Goal: Task Accomplishment & Management: Use online tool/utility

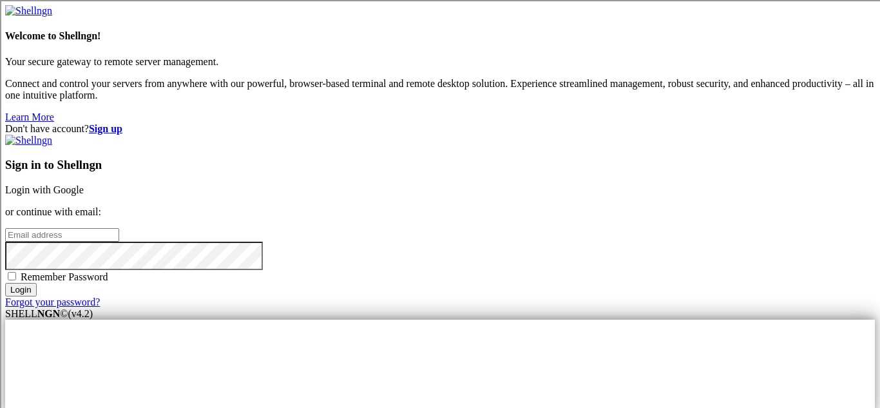
click at [84, 184] on link "Login with Google" at bounding box center [44, 189] width 79 height 11
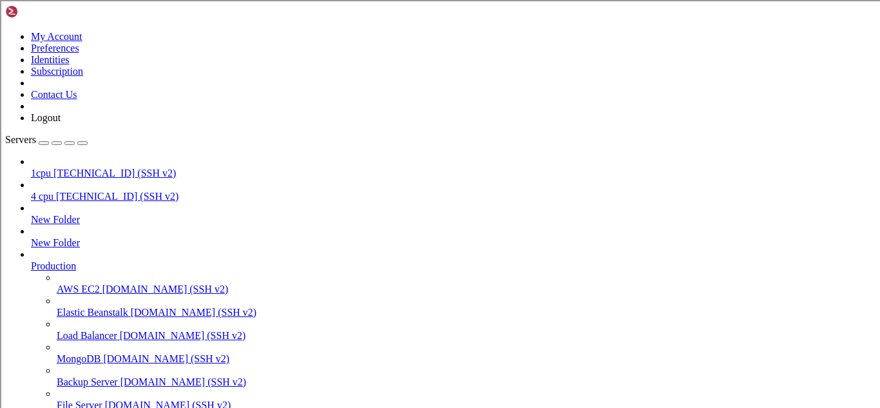
click at [85, 168] on span "[TECHNICAL_ID] (SSH v2)" at bounding box center [114, 173] width 122 height 11
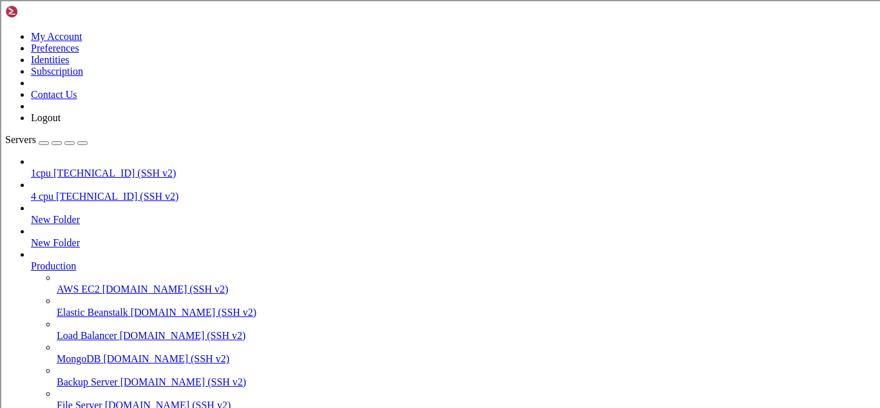
type input "/root/py-ddoser"
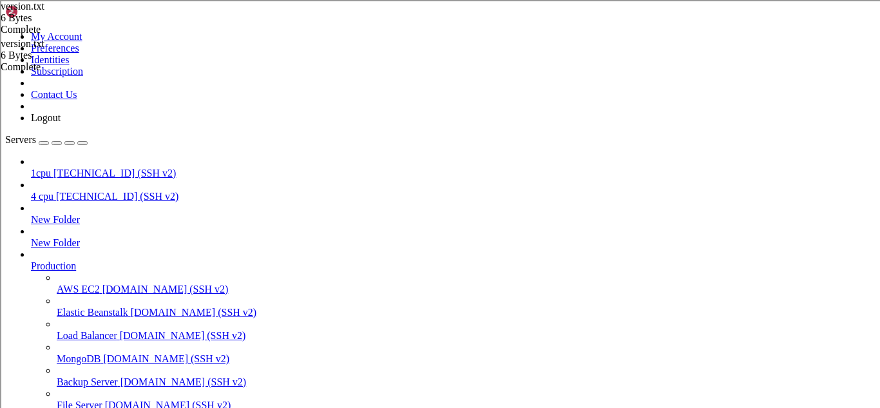
scroll to position [0, 1]
type textarea "2.2.2"
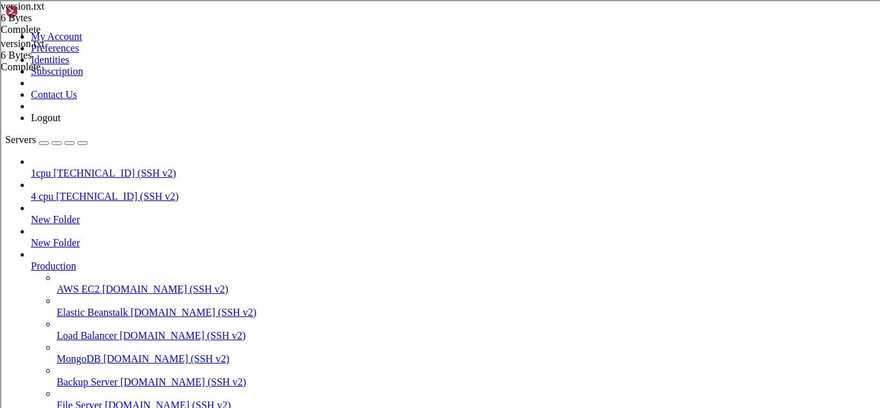
type input "/root/py-ddoser/.git/refs"
type input "/root"
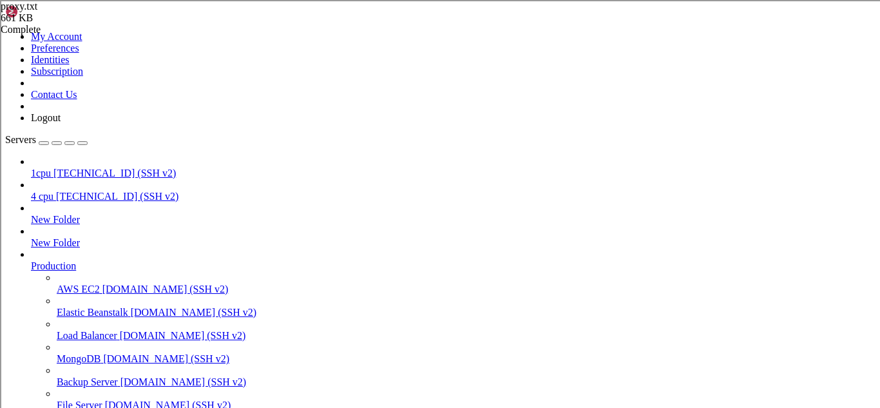
scroll to position [214, 0]
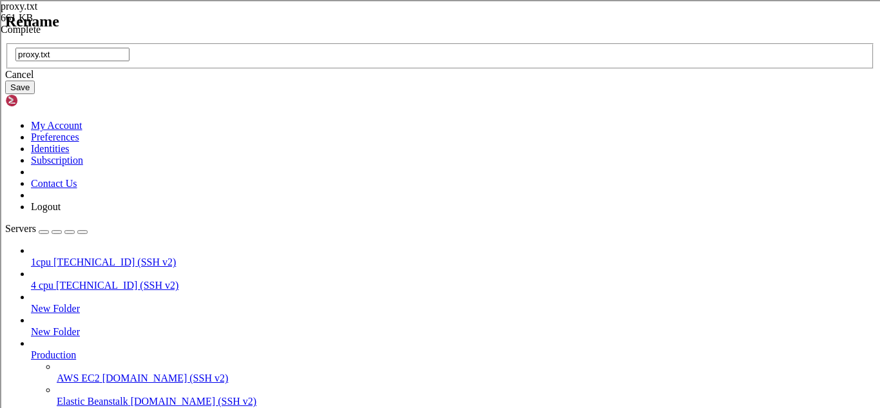
click at [130, 61] on input "proxy.txt" at bounding box center [72, 55] width 114 height 14
type input "proxies.txt"
click at [35, 94] on button "Save" at bounding box center [20, 88] width 30 height 14
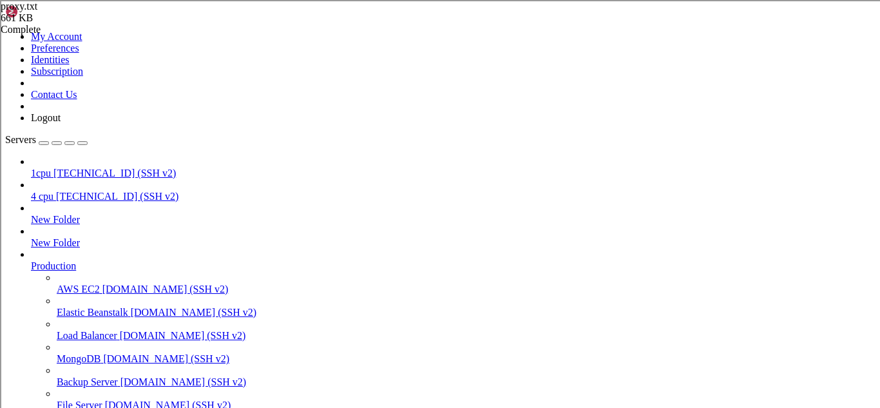
scroll to position [0, 0]
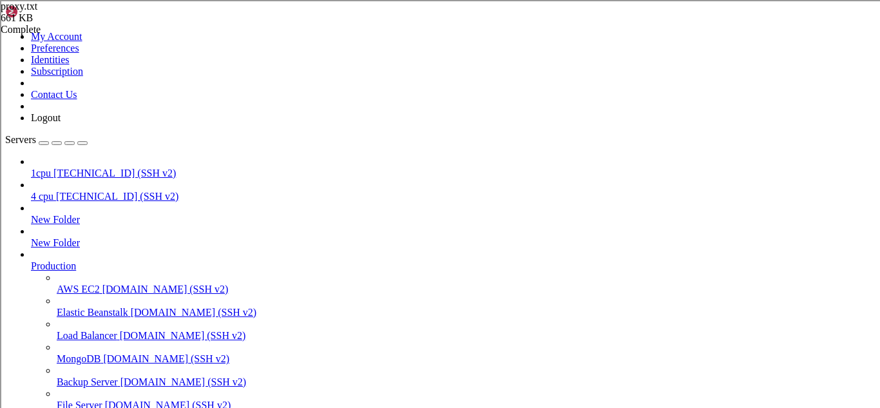
scroll to position [394, 0]
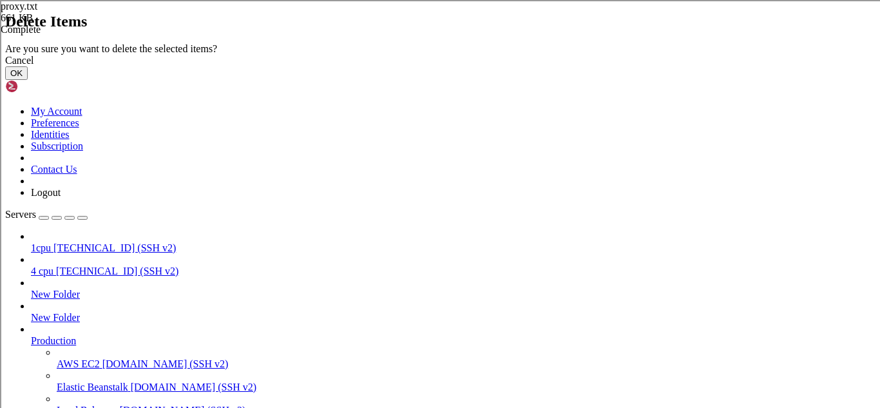
click at [28, 80] on button "OK" at bounding box center [16, 73] width 23 height 14
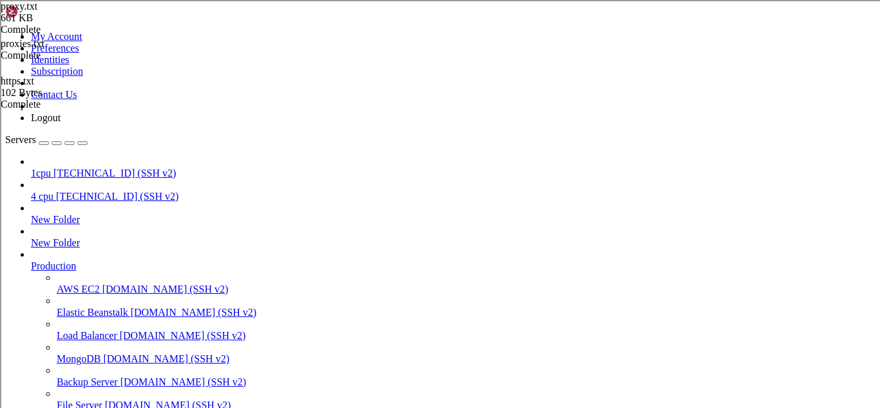
scroll to position [0, 0]
click at [51, 168] on span "1cpu" at bounding box center [41, 173] width 20 height 11
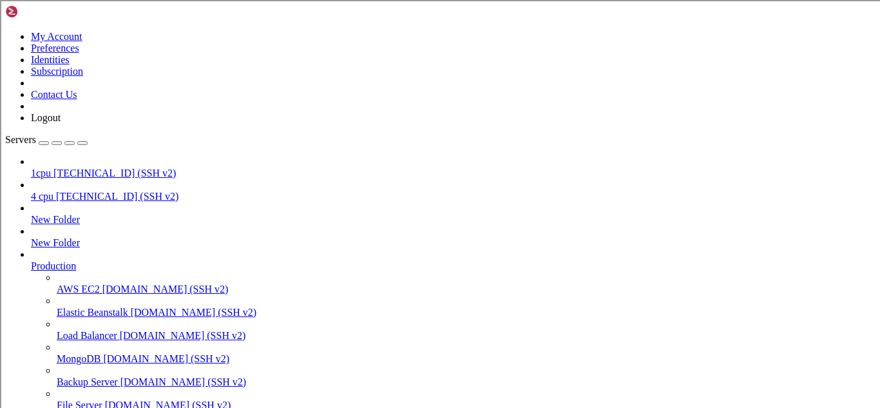
click at [51, 168] on span "1cpu" at bounding box center [41, 173] width 20 height 11
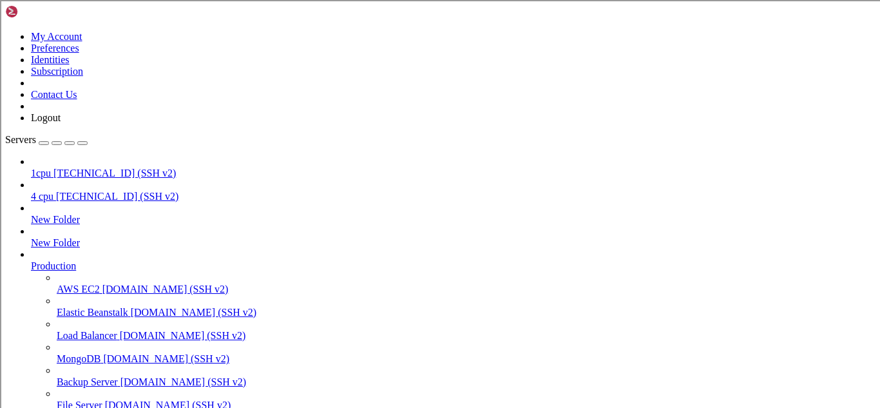
scroll to position [418, 0]
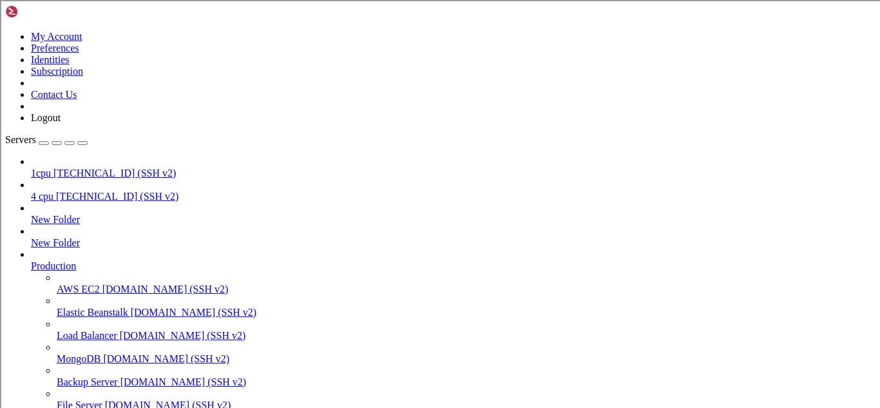
type input "/root/py-ddoser"
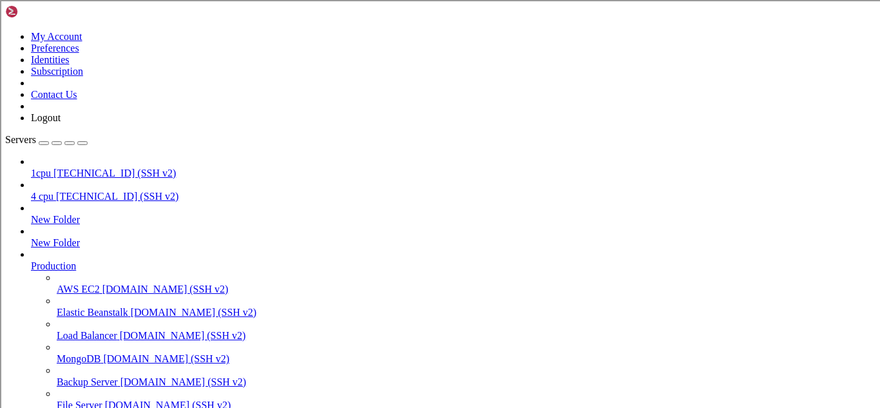
click at [105, 168] on span "[TECHNICAL_ID] (SSH v2)" at bounding box center [114, 173] width 122 height 11
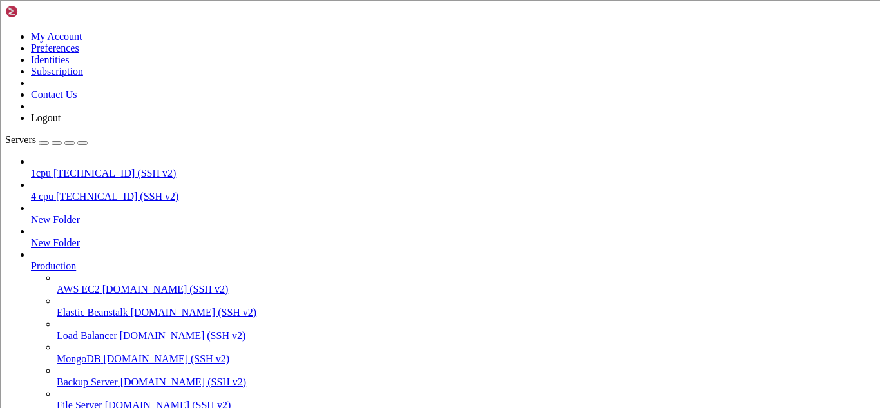
click at [105, 168] on span "[TECHNICAL_ID] (SSH v2)" at bounding box center [114, 173] width 122 height 11
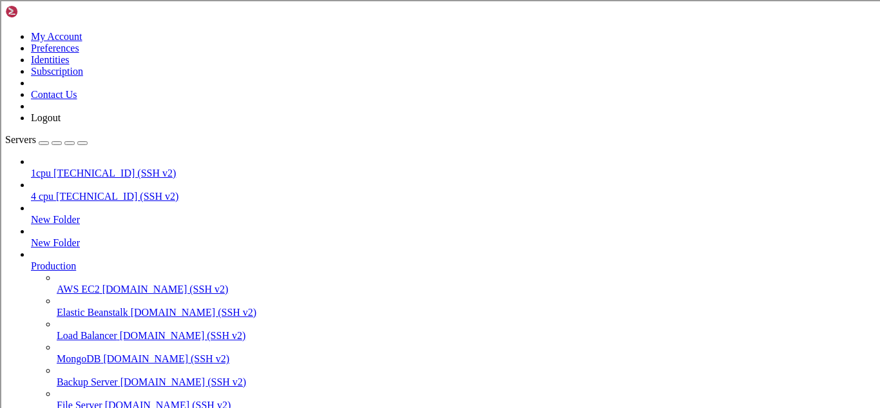
type input "/root/py-ddoser"
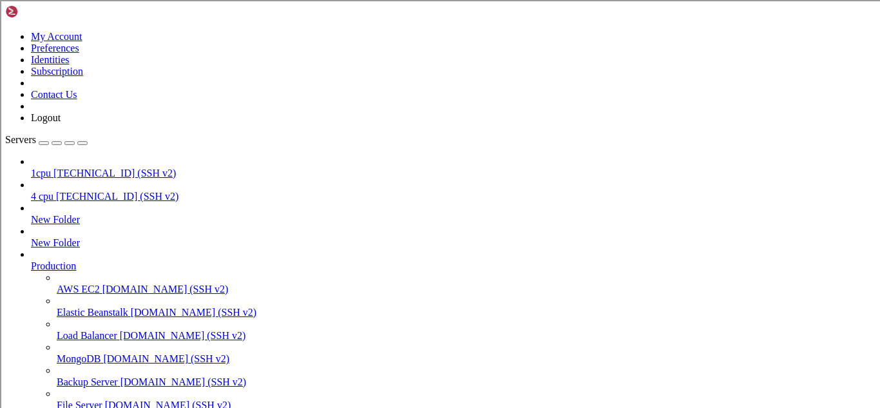
scroll to position [5776, 0]
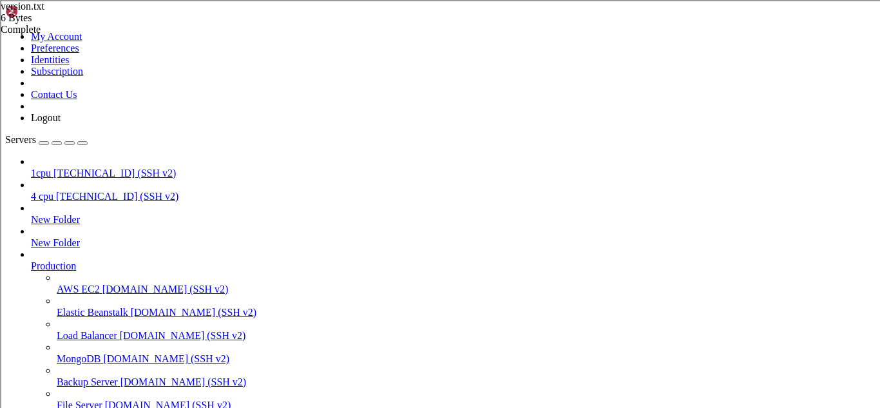
scroll to position [0, 1]
type textarea "1.1.1"
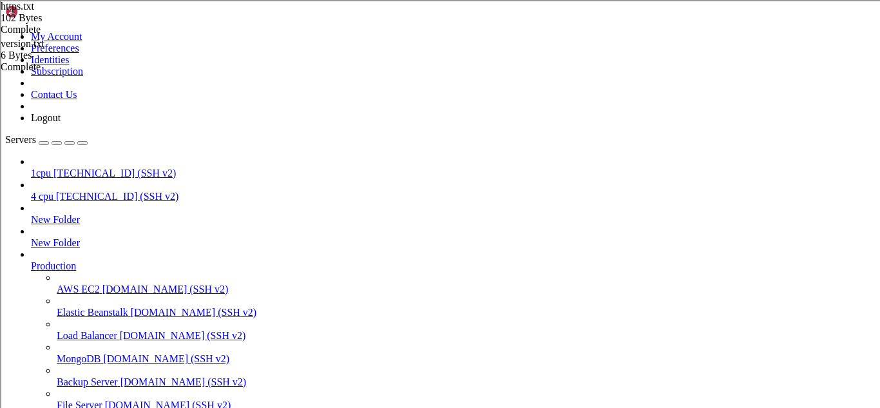
scroll to position [9116, 0]
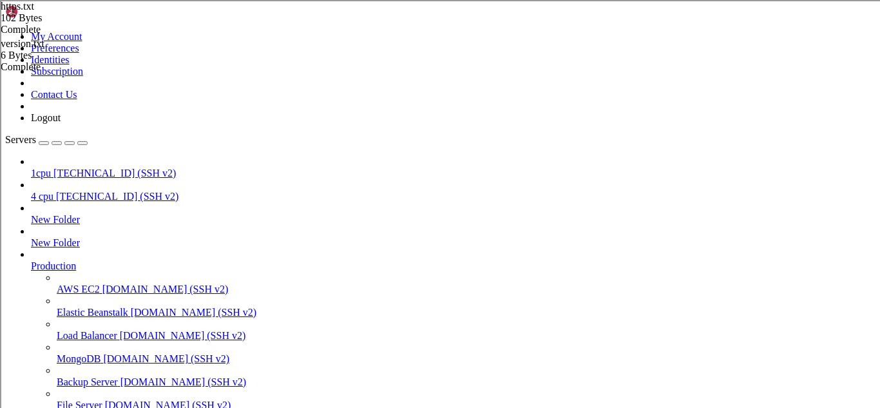
scroll to position [9243, 0]
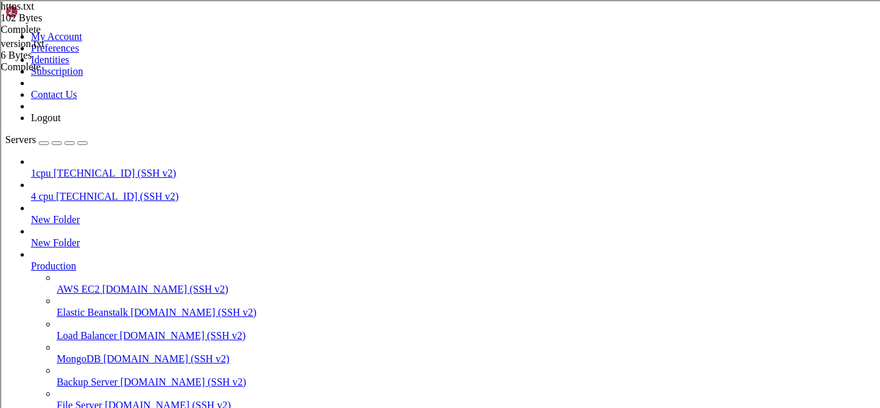
scroll to position [9417, 0]
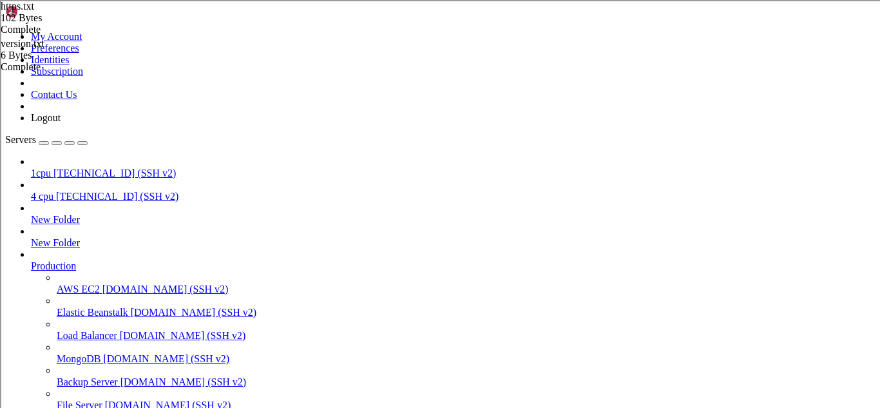
type input "/root/py-ddoser/.git/hooks"
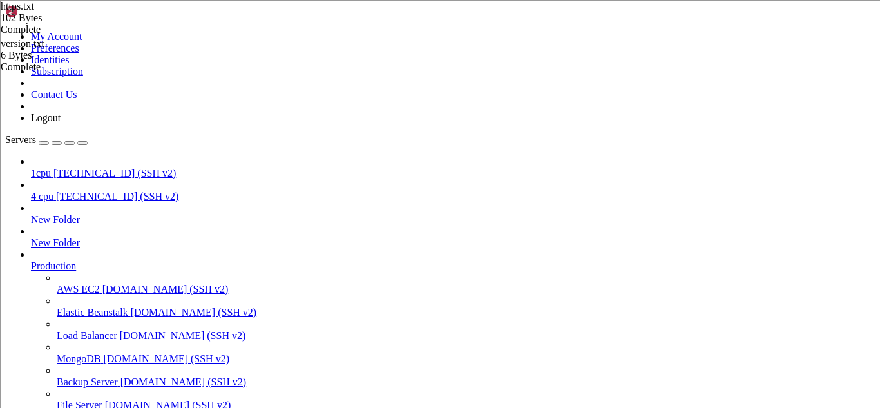
type input "/root"
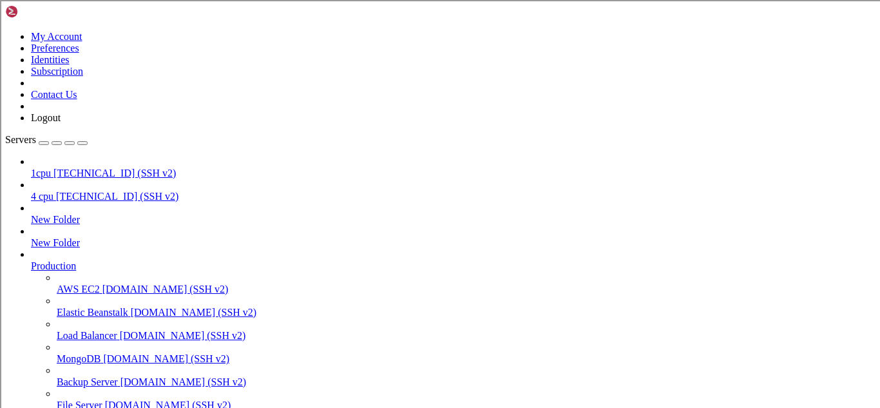
scroll to position [11957, 0]
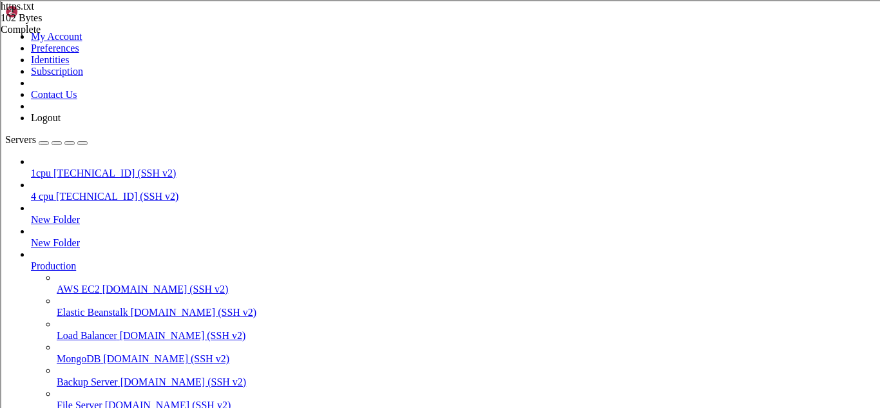
type textarea "node tls.js https://codychat.store/ 600 10000 500 100 https.txt"
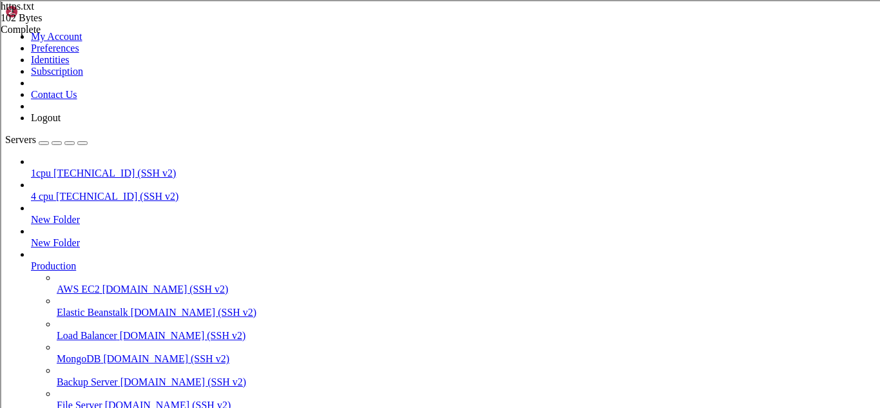
scroll to position [12154, 0]
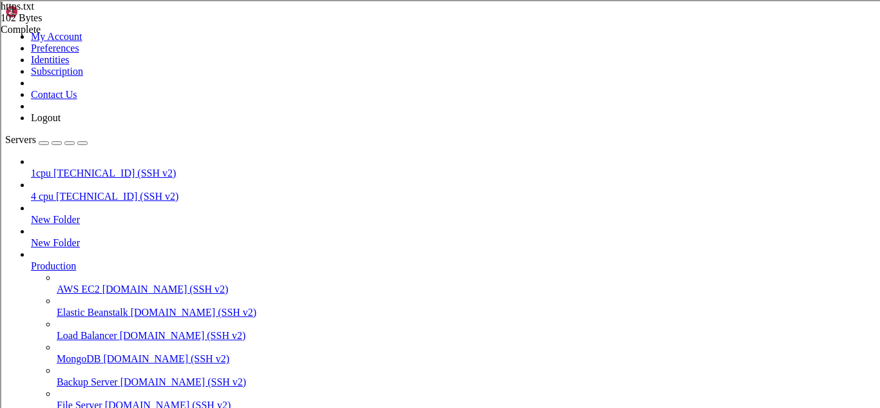
paste textarea "229.19.123.148:8090"
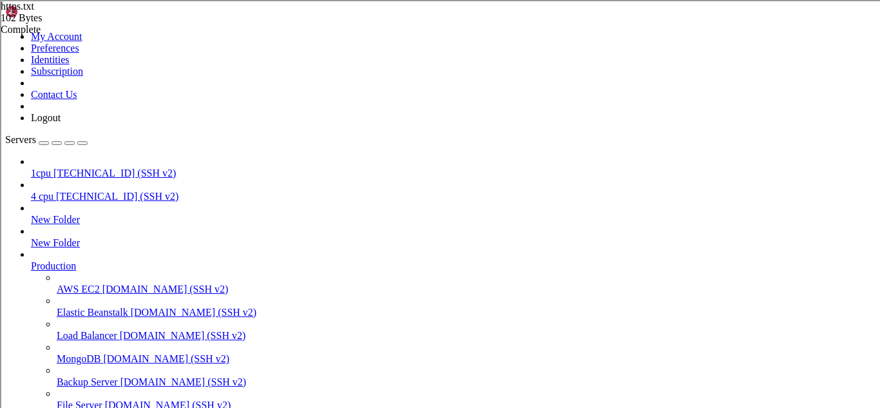
scroll to position [20781, 0]
type textarea "56.199.159.180:80"
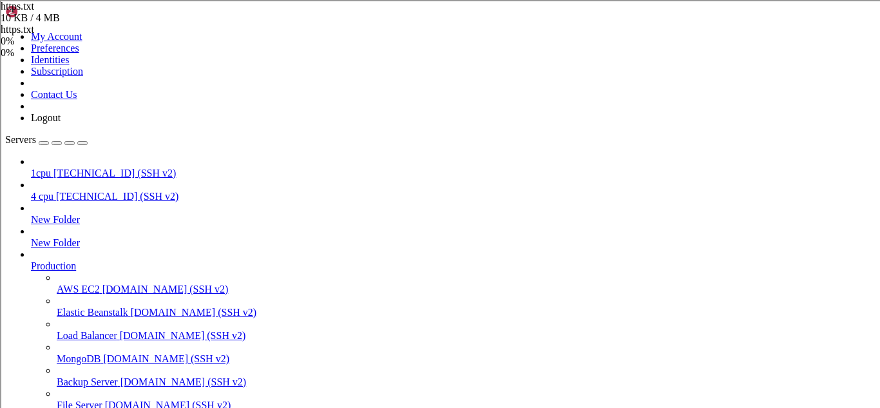
scroll to position [13059, 0]
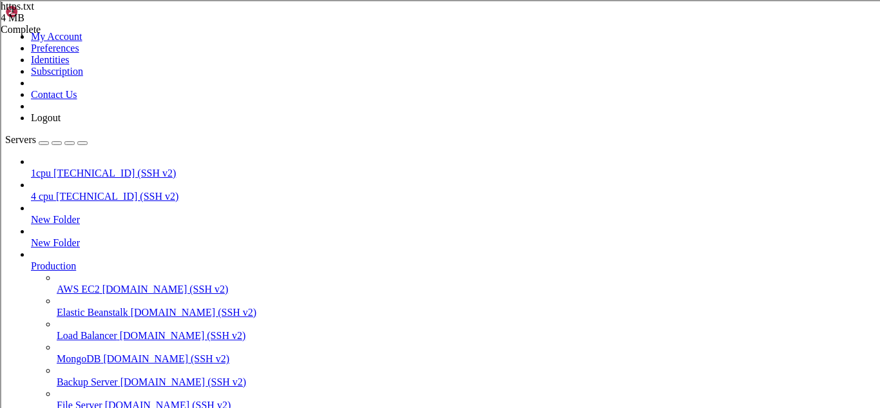
scroll to position [146, 0]
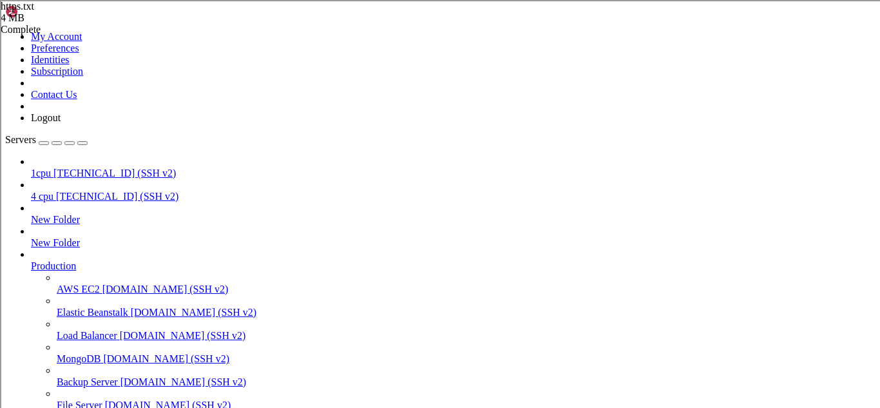
scroll to position [13453, 0]
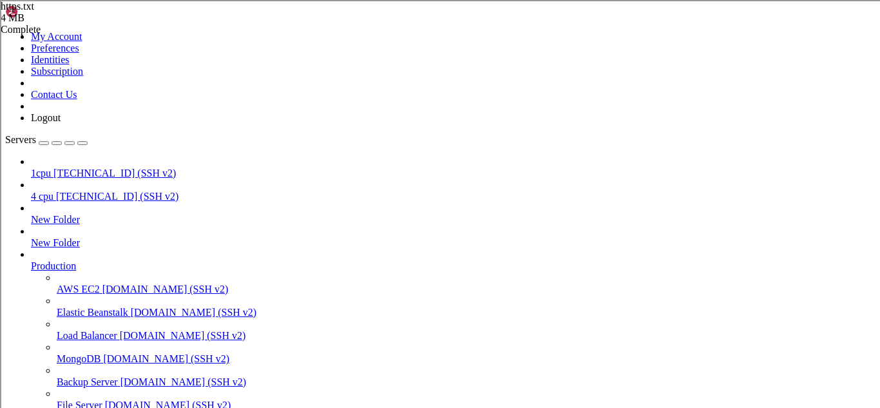
click at [90, 168] on span "[TECHNICAL_ID] (SSH v2)" at bounding box center [114, 173] width 122 height 11
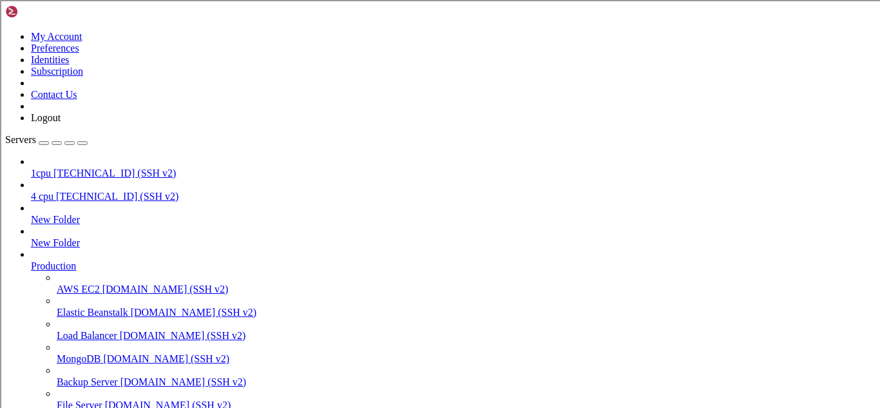
scroll to position [0, 0]
type input "/root"
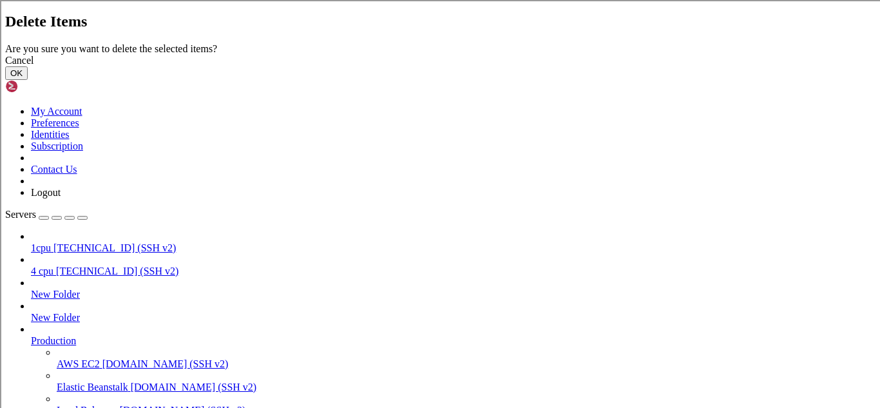
click at [28, 80] on button "OK" at bounding box center [16, 73] width 23 height 14
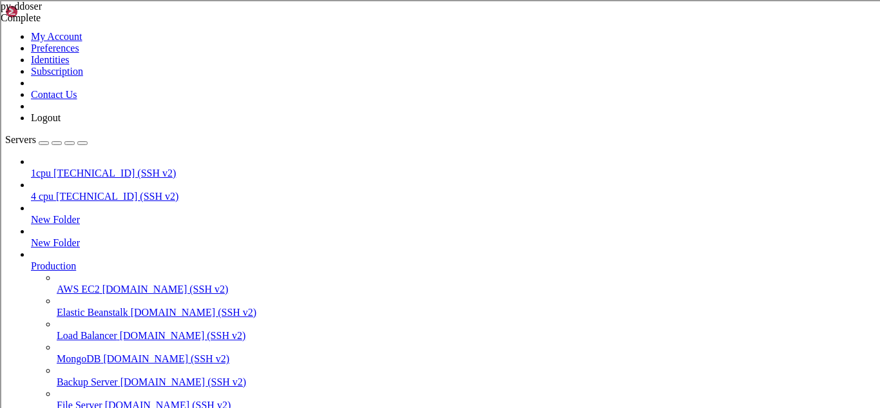
scroll to position [0, 0]
click at [51, 168] on span "1cpu" at bounding box center [41, 173] width 20 height 11
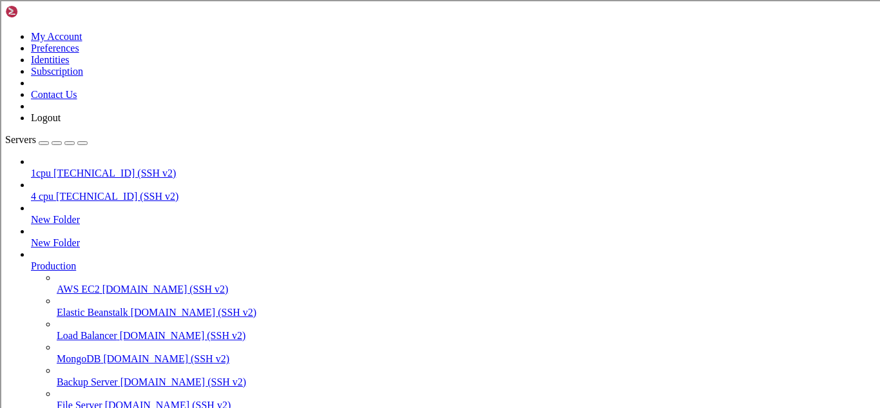
click at [51, 168] on span "1cpu" at bounding box center [41, 173] width 20 height 11
click at [56, 191] on span "[TECHNICAL_ID] (SSH v2)" at bounding box center [117, 196] width 122 height 11
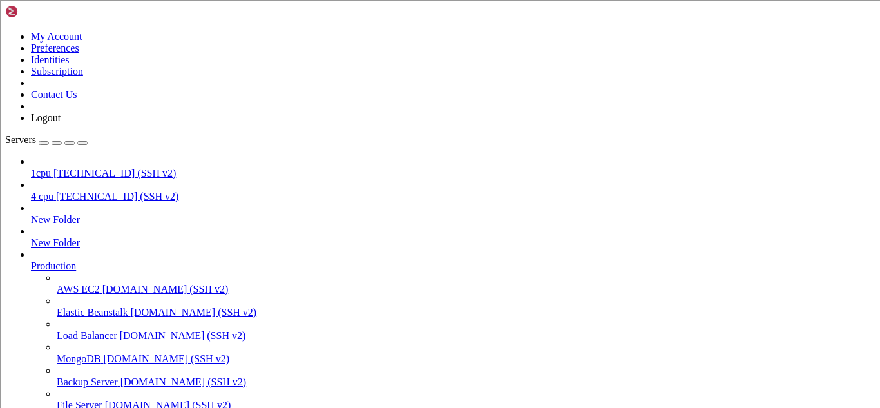
click at [88, 168] on span "[TECHNICAL_ID] (SSH v2)" at bounding box center [114, 173] width 122 height 11
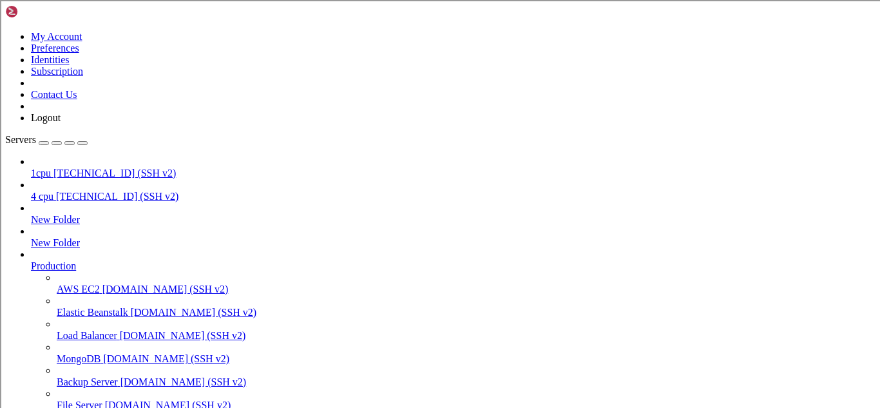
click at [88, 168] on span "[TECHNICAL_ID] (SSH v2)" at bounding box center [114, 173] width 122 height 11
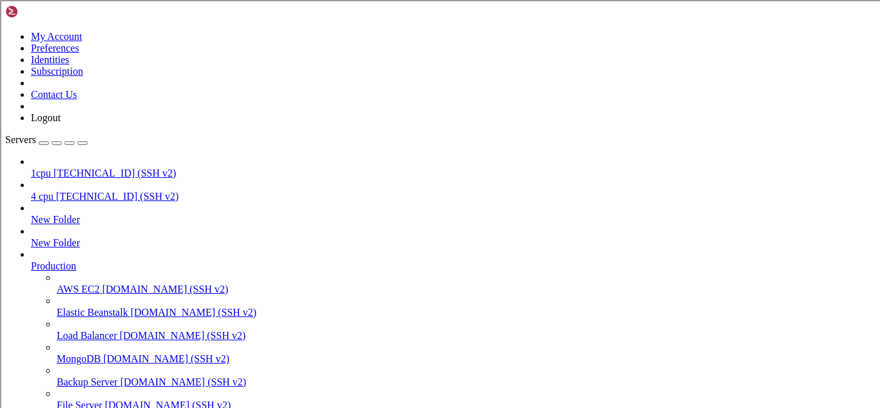
drag, startPoint x: 70, startPoint y: 825, endPoint x: 151, endPoint y: 826, distance: 80.5
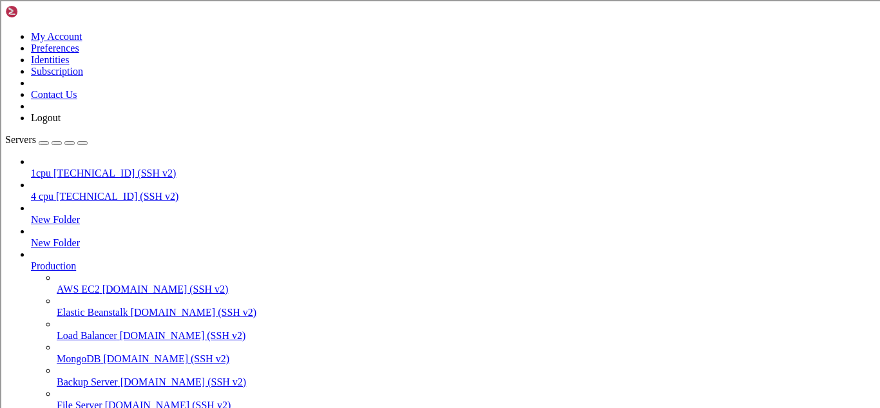
drag, startPoint x: 36, startPoint y: 84, endPoint x: 88, endPoint y: 88, distance: 51.6
click at [88, 168] on link "1cpu [TECHNICAL_ID] (SSH v2)" at bounding box center [453, 174] width 844 height 12
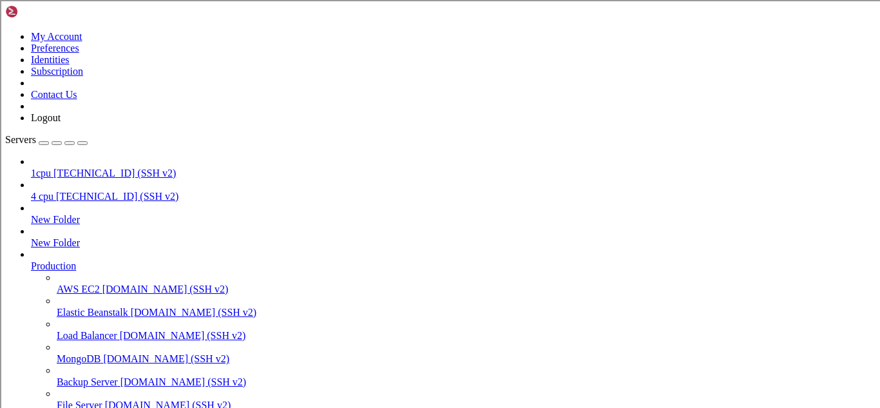
click at [338, 119] on div at bounding box center [440, 204] width 880 height 408
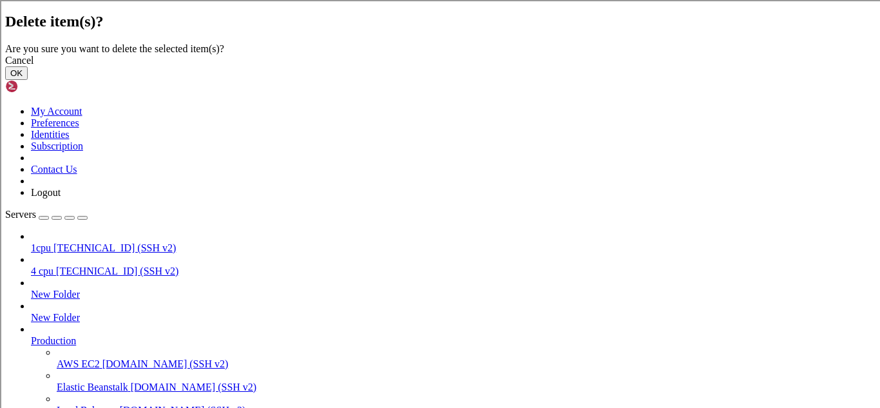
click at [28, 80] on button "OK" at bounding box center [16, 73] width 23 height 14
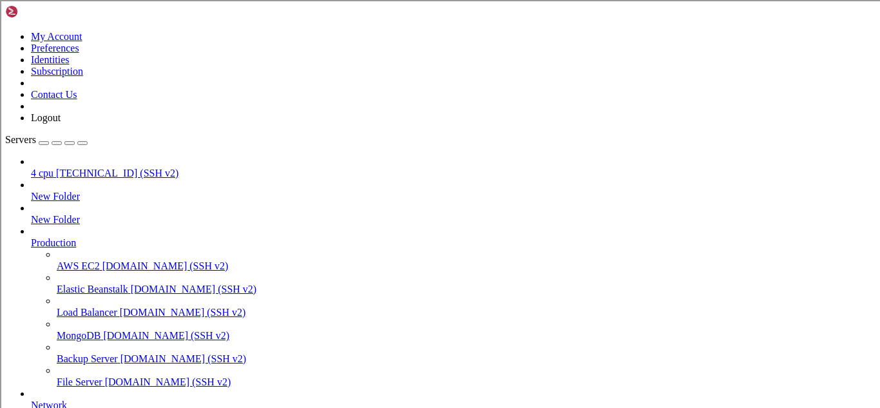
click at [44, 143] on div "button" at bounding box center [44, 143] width 0 height 0
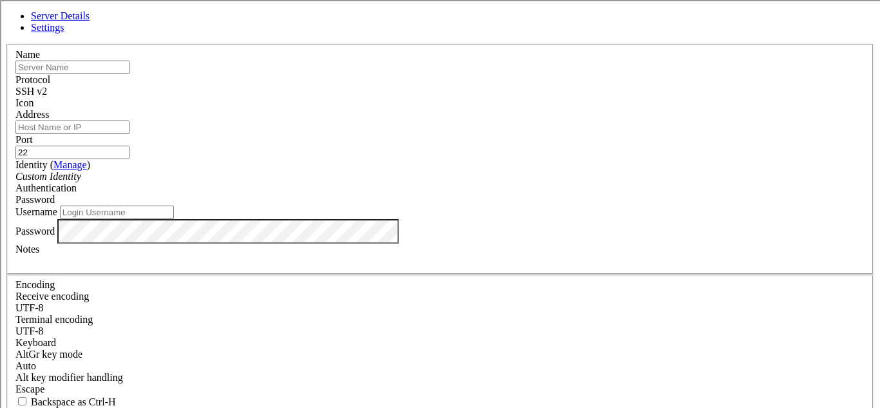
click at [174, 219] on input "Username" at bounding box center [117, 213] width 114 height 14
type input "root"
click at [130, 134] on input "Address" at bounding box center [72, 127] width 114 height 14
paste input "[TECHNICAL_ID]"
type input "[TECHNICAL_ID]"
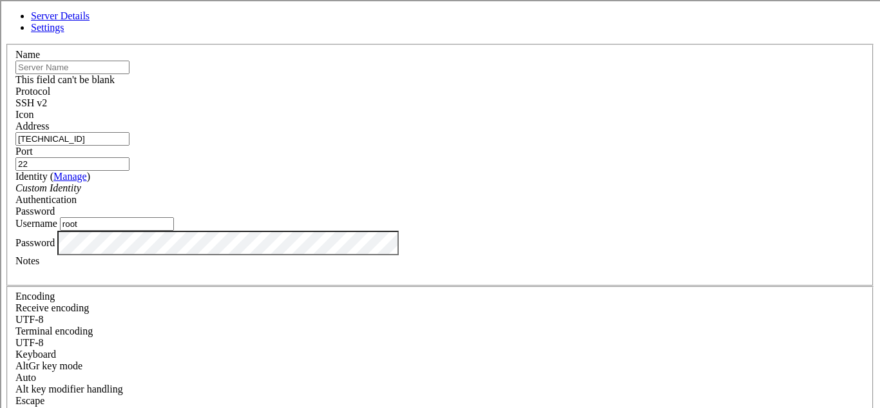
click at [130, 74] on input "text" at bounding box center [72, 68] width 114 height 14
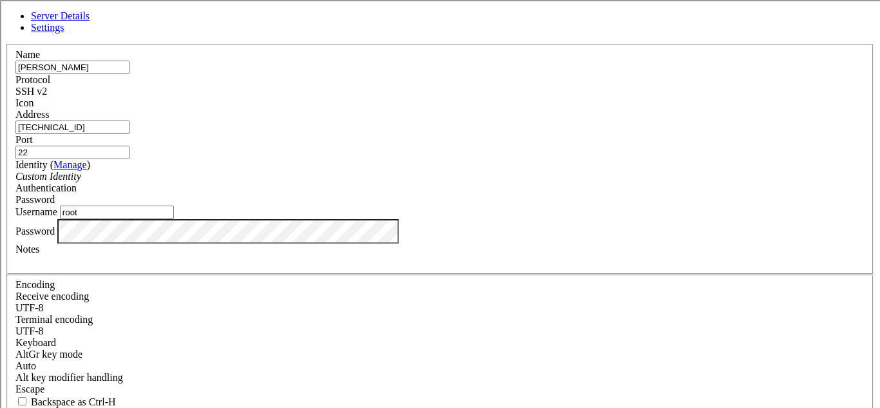
type input "[PERSON_NAME]"
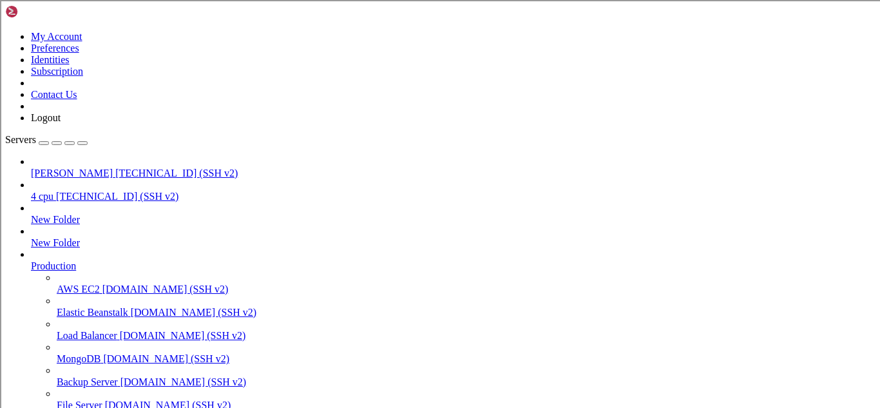
click at [115, 168] on span "[TECHNICAL_ID] (SSH v2)" at bounding box center [176, 173] width 122 height 11
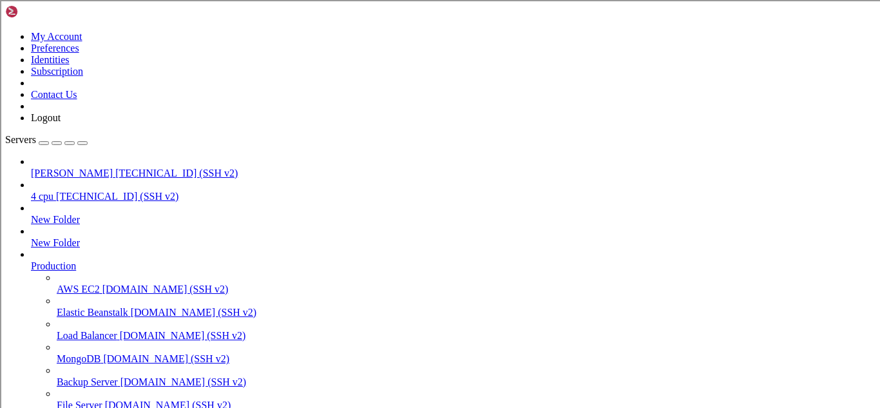
scroll to position [35, 0]
click at [75, 191] on span "[TECHNICAL_ID] (SSH v2)" at bounding box center [117, 196] width 122 height 11
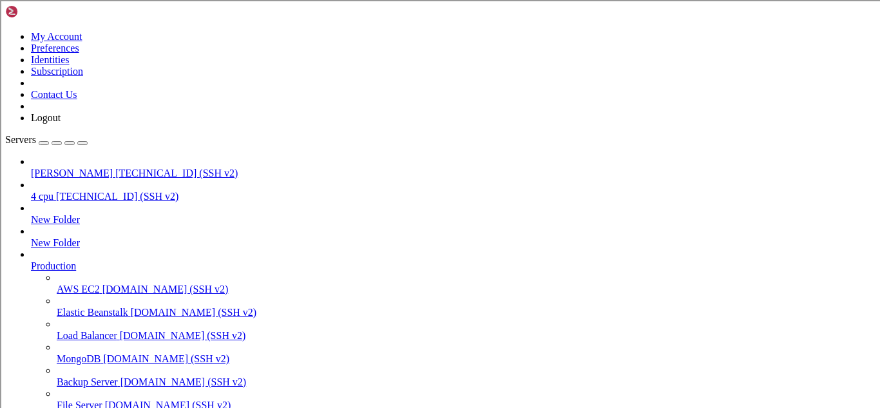
scroll to position [0, 0]
click at [109, 168] on link "[PERSON_NAME] [TECHNICAL_ID] (SSH v2)" at bounding box center [453, 174] width 844 height 12
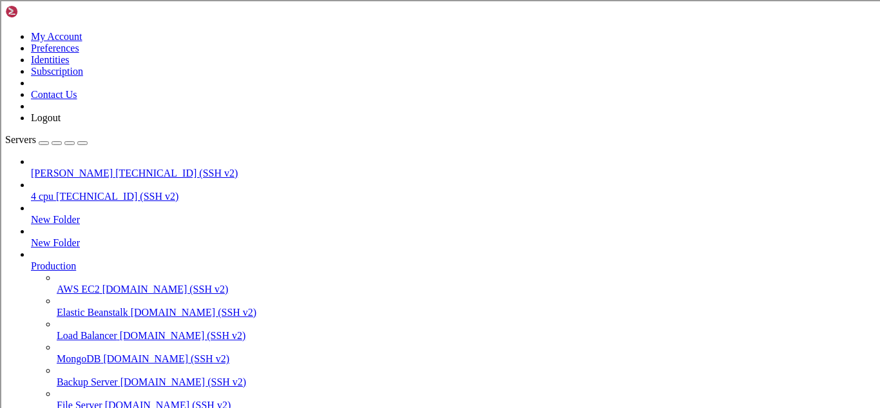
click at [113, 168] on span "[PERSON_NAME]" at bounding box center [72, 173] width 82 height 11
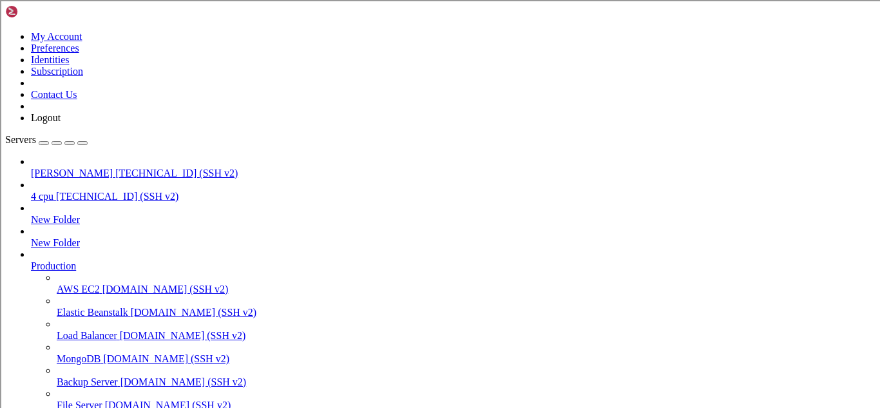
type input "/root"
click at [1, 49] on icon at bounding box center [1, 43] width 0 height 11
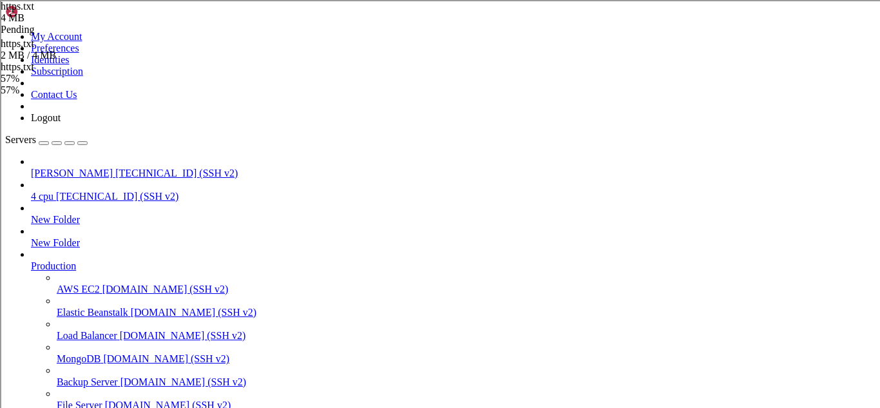
click at [1, 49] on icon at bounding box center [1, 43] width 0 height 11
drag, startPoint x: 193, startPoint y: 102, endPoint x: 742, endPoint y: 438, distance: 644.3
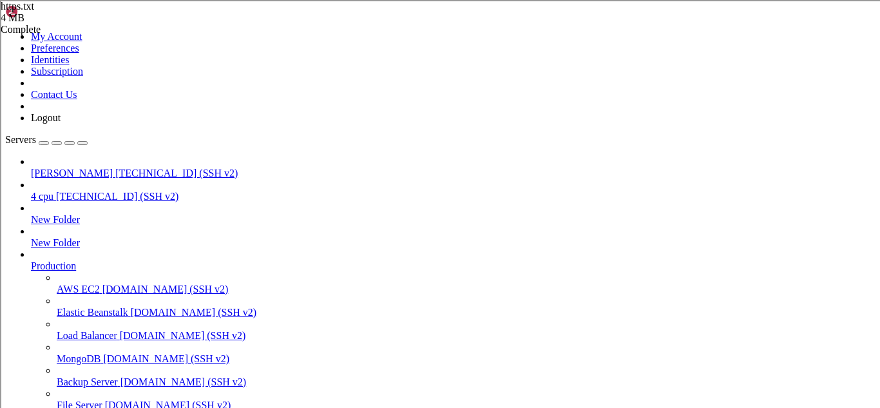
type textarea "[TECHNICAL_ID] [TECHNICAL_ID]"
drag, startPoint x: 193, startPoint y: 102, endPoint x: 644, endPoint y: 438, distance: 561.7
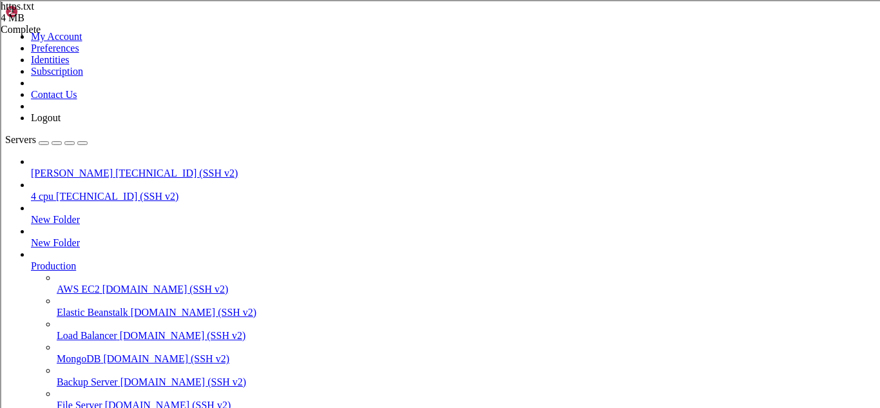
type textarea "[TECHNICAL_ID] [TECHNICAL_ID]"
type textarea "[TECHNICAL_ID]"
drag, startPoint x: 193, startPoint y: 108, endPoint x: 879, endPoint y: 438, distance: 761.9
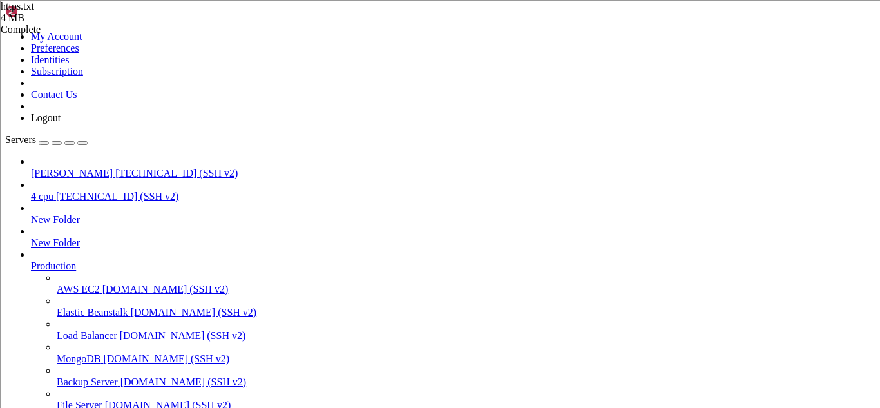
type textarea "[TECHNICAL_ID] [TECHNICAL_ID]"
type textarea "[TECHNICAL_ID]"
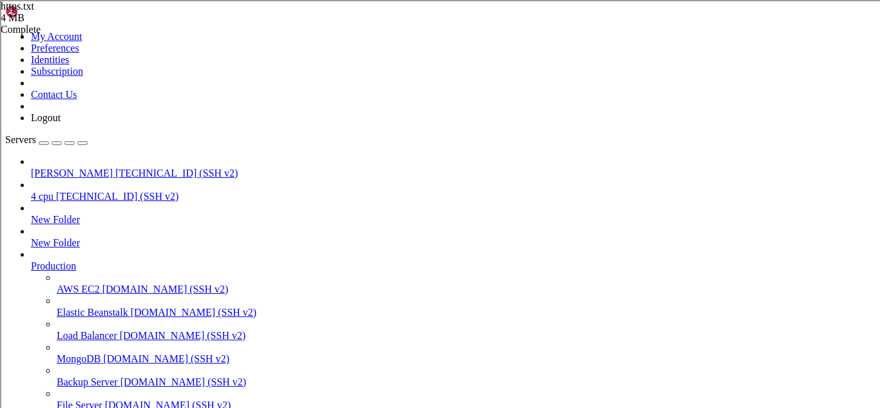
scroll to position [0, 0]
type textarea "[TECHNICAL_ID]"
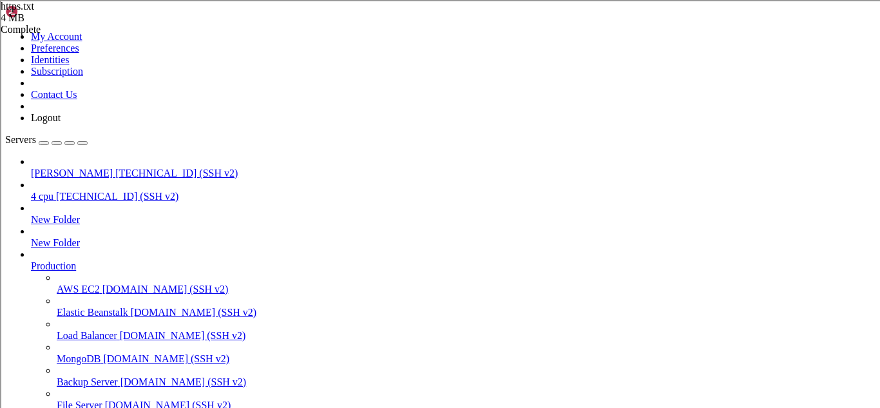
type textarea "[TECHNICAL_ID]"
drag, startPoint x: 195, startPoint y: 102, endPoint x: 320, endPoint y: 437, distance: 357.4
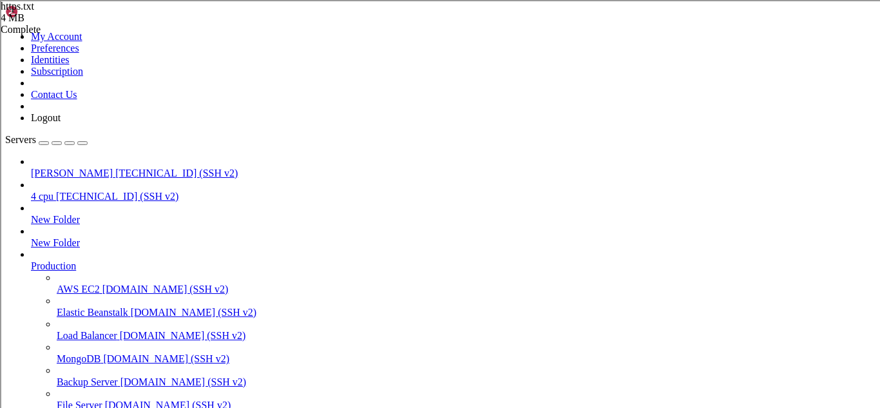
type textarea "[TECHNICAL_ID] [TECHNICAL_ID]"
drag, startPoint x: 194, startPoint y: 63, endPoint x: 492, endPoint y: 438, distance: 478.8
type textarea "[TECHNICAL_ID] [TECHNICAL_ID]"
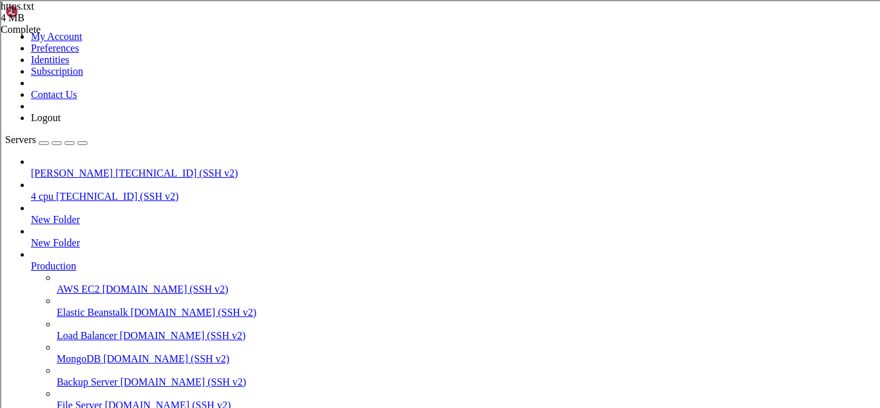
drag, startPoint x: 194, startPoint y: 65, endPoint x: 697, endPoint y: 438, distance: 626.4
type textarea "[TECHNICAL_ID] [TECHNICAL_ID]"
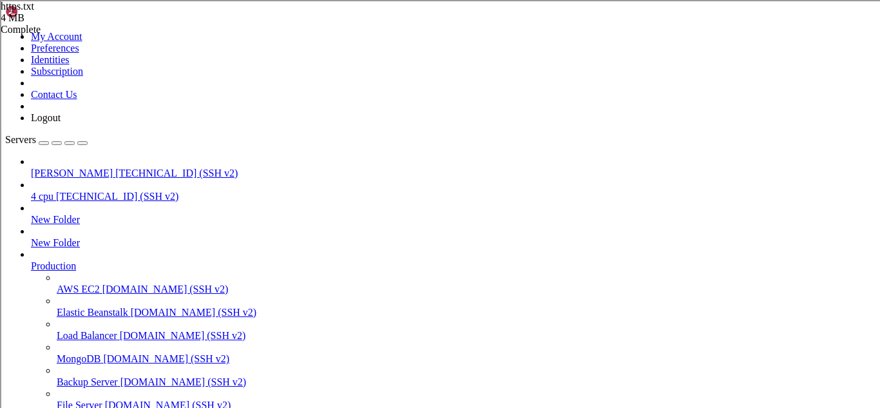
type textarea "[TECHNICAL_ID]"
type input "/root"
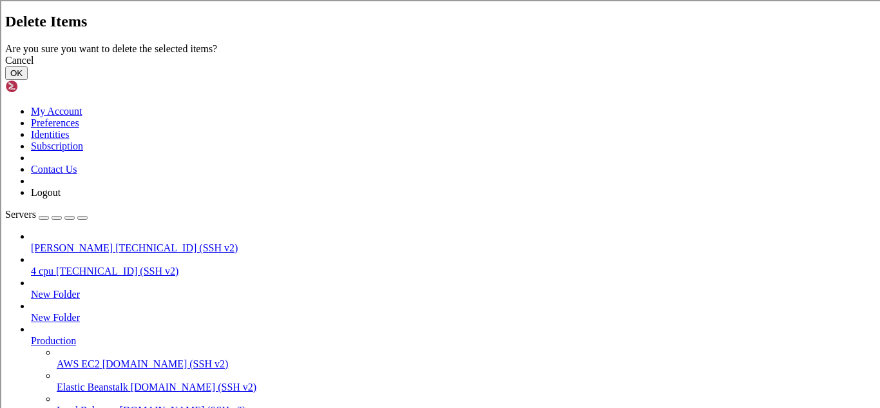
click at [28, 80] on button "OK" at bounding box center [16, 73] width 23 height 14
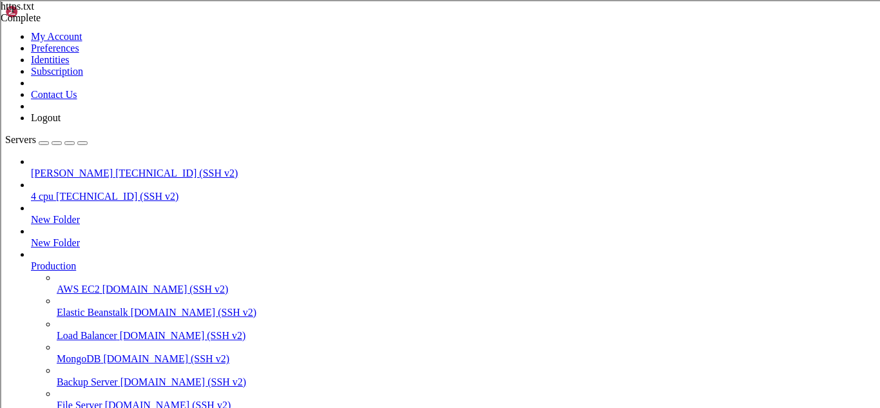
scroll to position [0, 0]
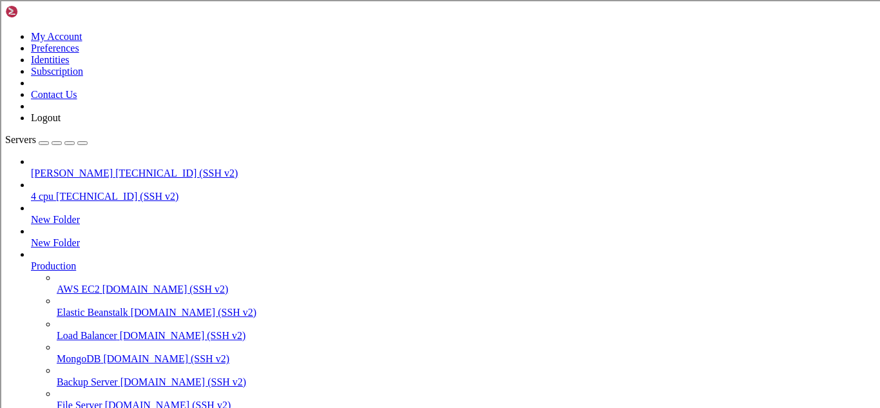
scroll to position [162, 0]
type input "/root"
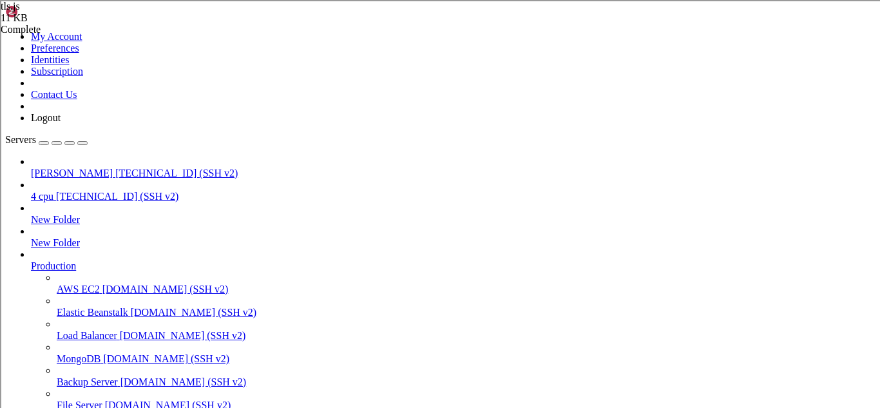
type textarea "process.on('uncaughtException', error => {}); process.on('unhandledRejection', …"
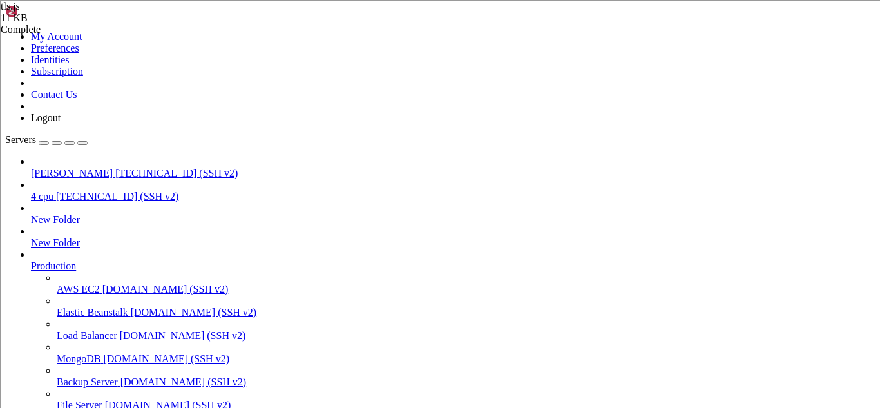
type textarea "process.on('uncaughtException', error => {}); process.on('unhandledRejection', …"
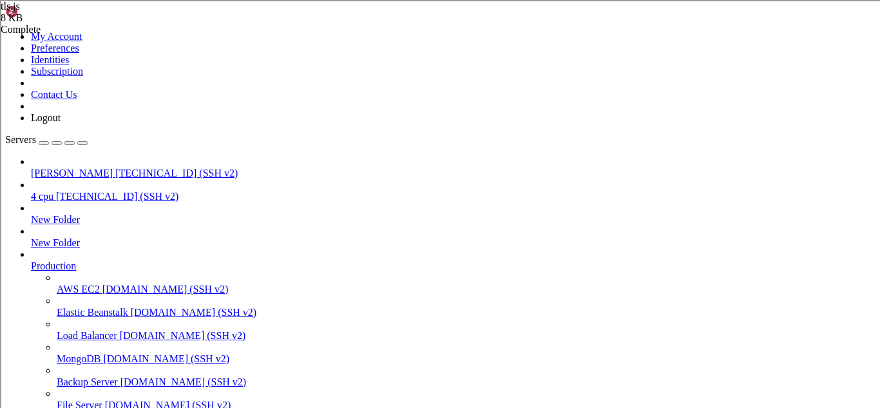
scroll to position [244, 0]
